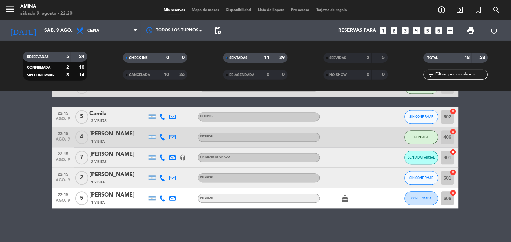
scroll to position [316, 0]
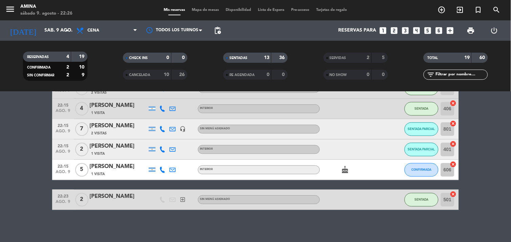
scroll to position [346, 0]
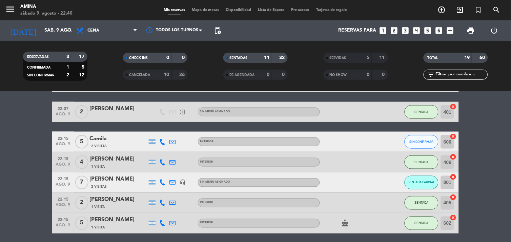
scroll to position [211, 0]
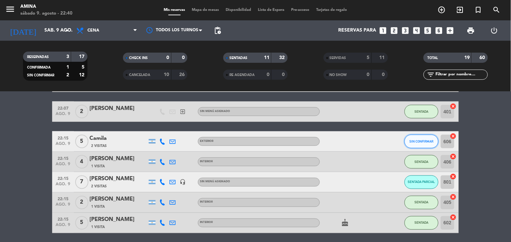
click at [425, 140] on span "SIN CONFIRMAR" at bounding box center [422, 141] width 24 height 4
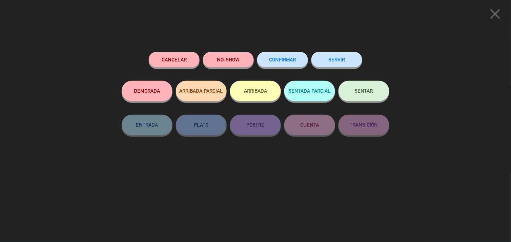
click at [319, 96] on button "SENTADA PARCIAL" at bounding box center [309, 91] width 51 height 20
